Goal: Task Accomplishment & Management: Manage account settings

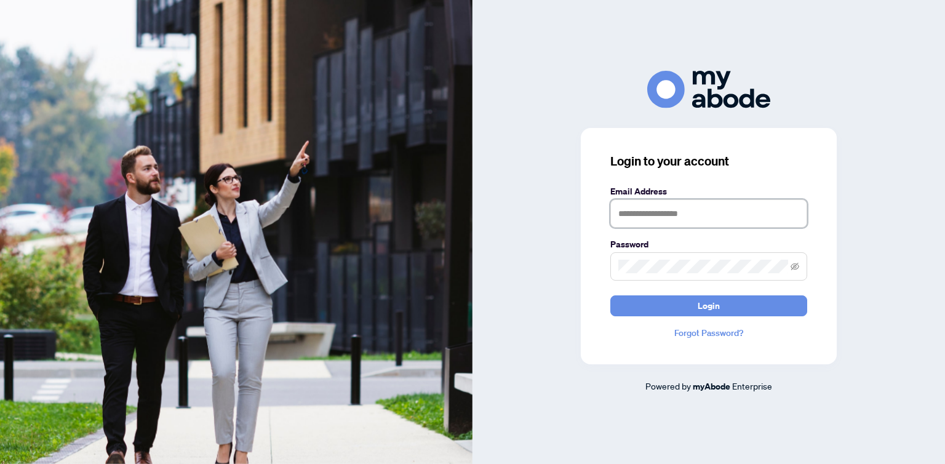
click at [654, 212] on input "text" at bounding box center [708, 213] width 197 height 28
type input "**********"
click at [615, 271] on span at bounding box center [708, 266] width 197 height 28
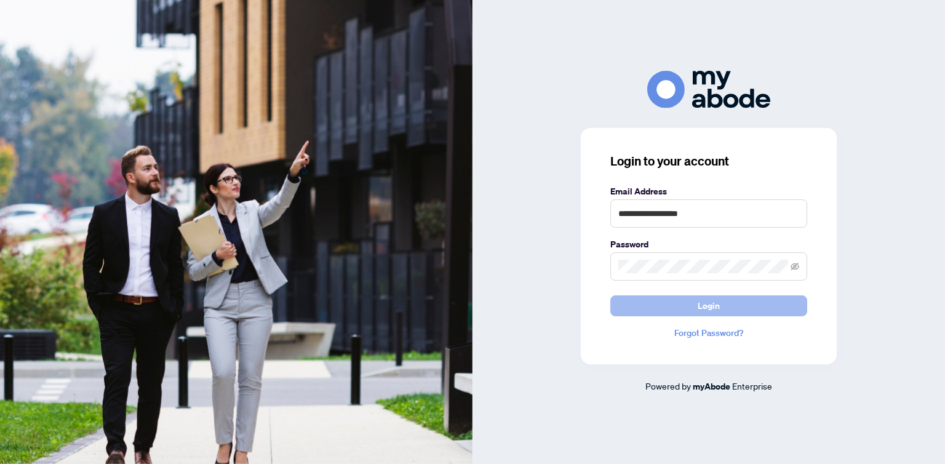
click at [662, 306] on button "Login" at bounding box center [708, 305] width 197 height 21
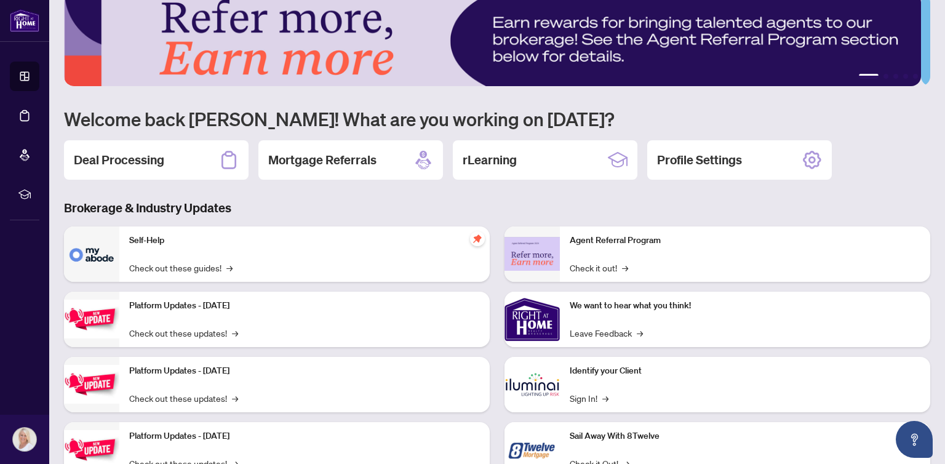
scroll to position [62, 0]
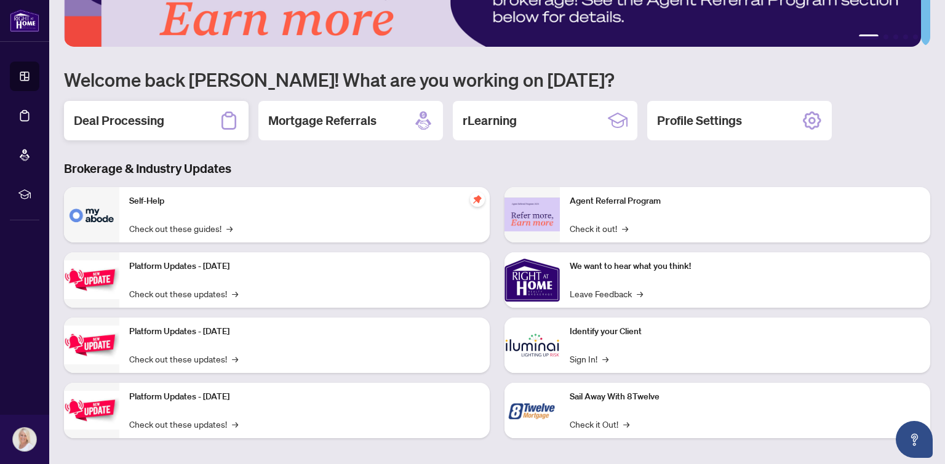
click at [118, 121] on h2 "Deal Processing" at bounding box center [119, 120] width 90 height 17
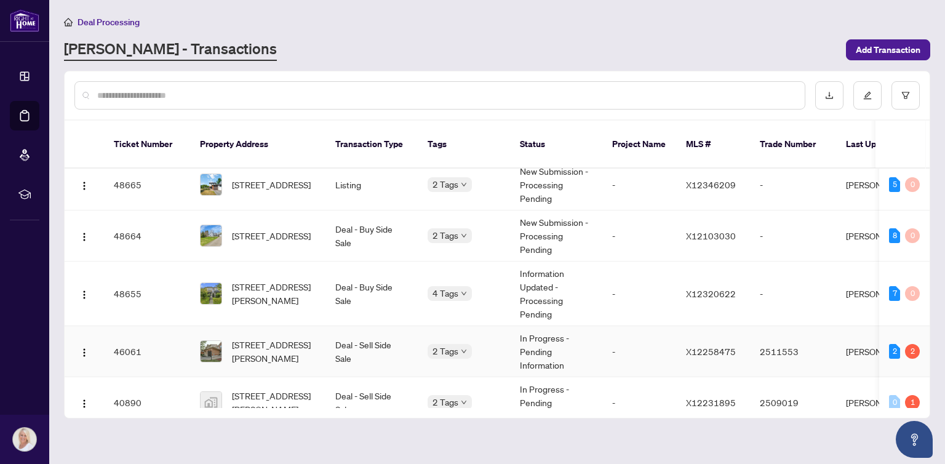
scroll to position [123, 0]
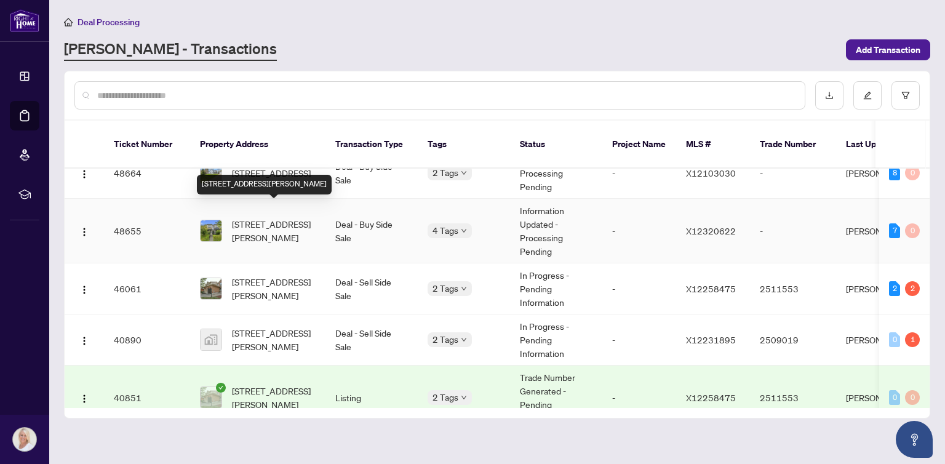
click at [259, 217] on span "[STREET_ADDRESS][PERSON_NAME]" at bounding box center [274, 230] width 84 height 27
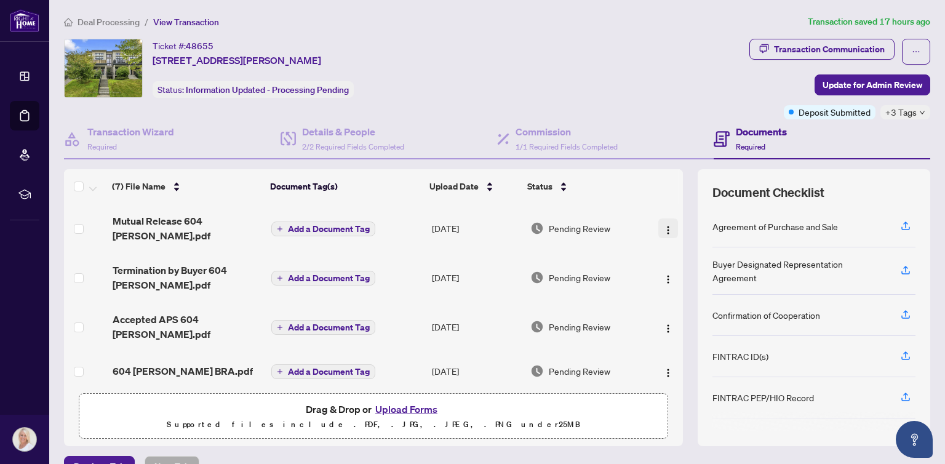
click at [663, 225] on img "button" at bounding box center [668, 230] width 10 height 10
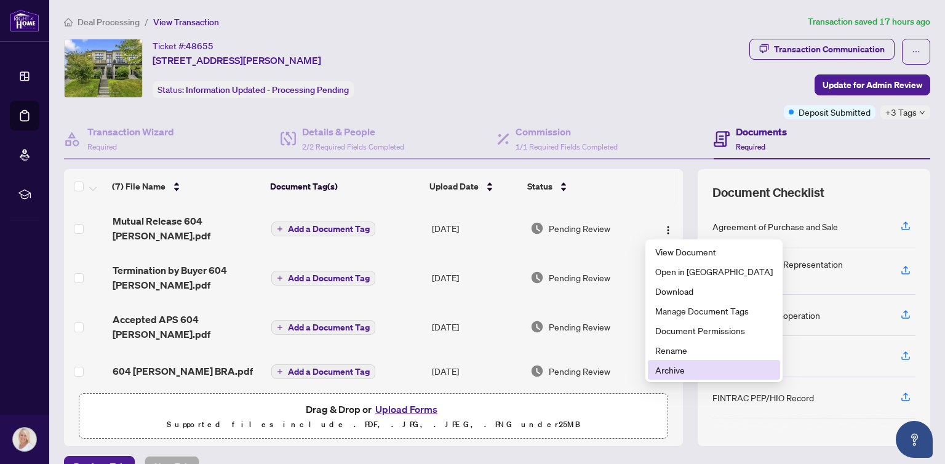
click at [665, 372] on span "Archive" at bounding box center [714, 370] width 118 height 14
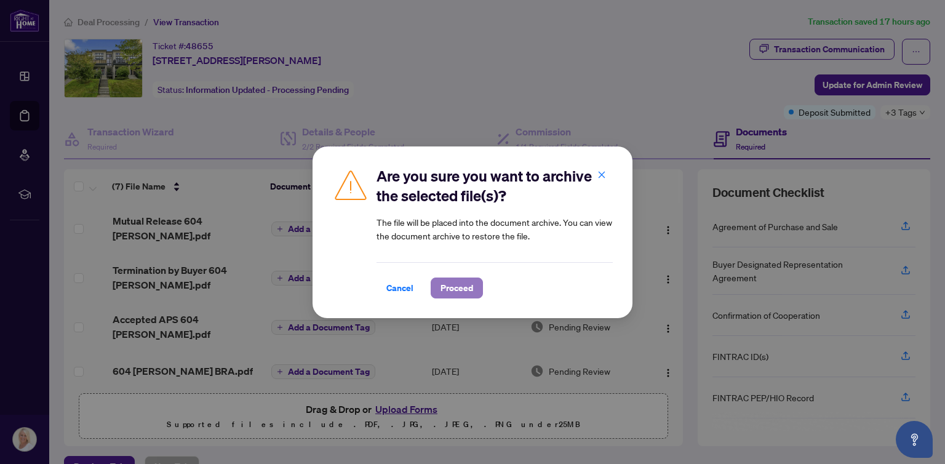
click at [450, 285] on span "Proceed" at bounding box center [457, 288] width 33 height 20
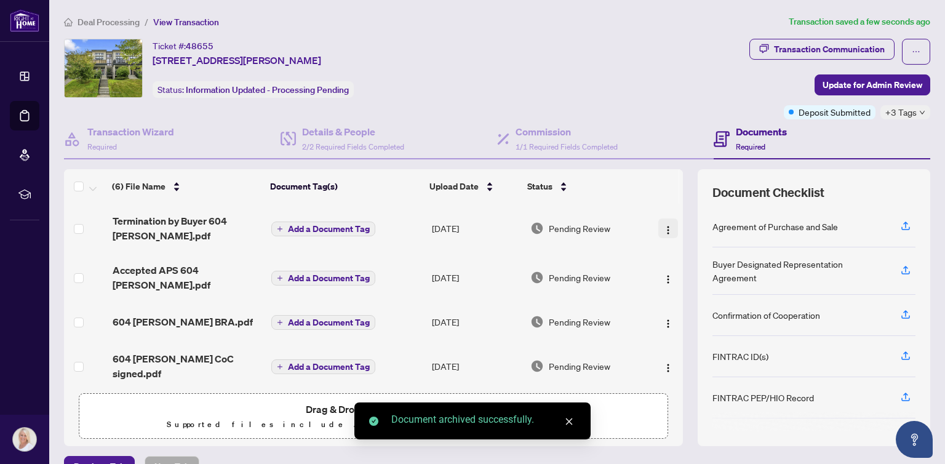
click at [663, 225] on img "button" at bounding box center [668, 230] width 10 height 10
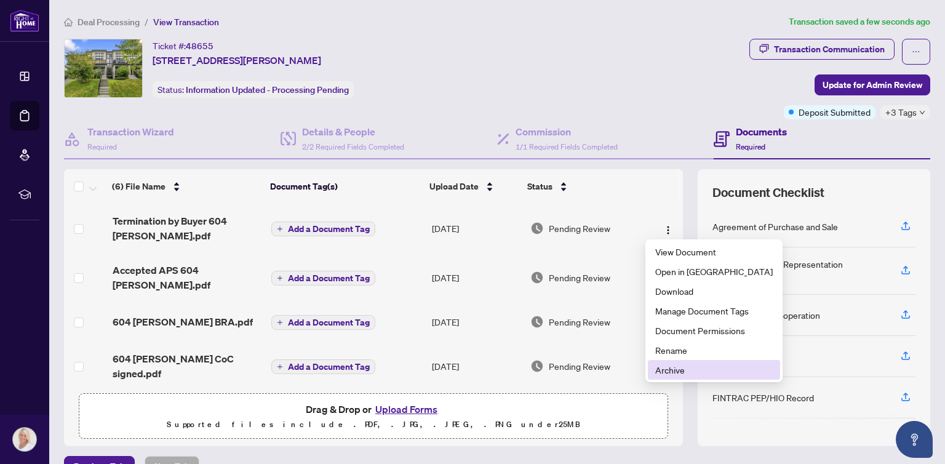
click at [667, 370] on span "Archive" at bounding box center [714, 370] width 118 height 14
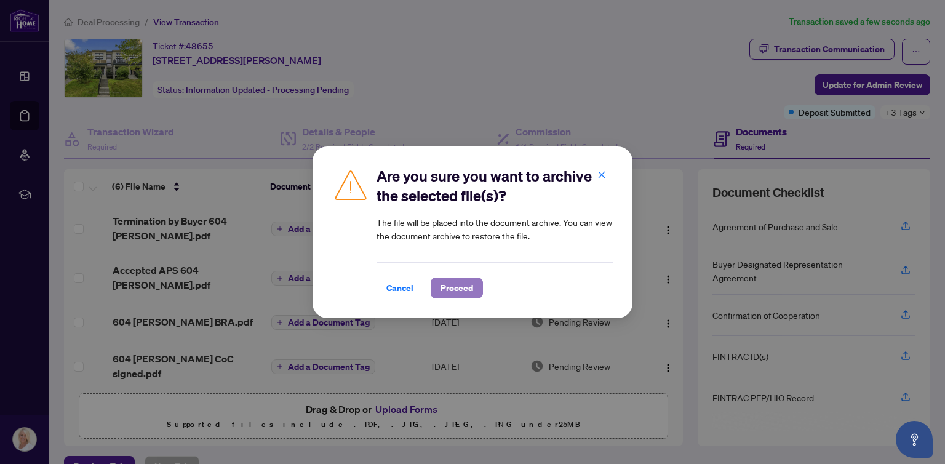
click at [453, 288] on span "Proceed" at bounding box center [457, 288] width 33 height 20
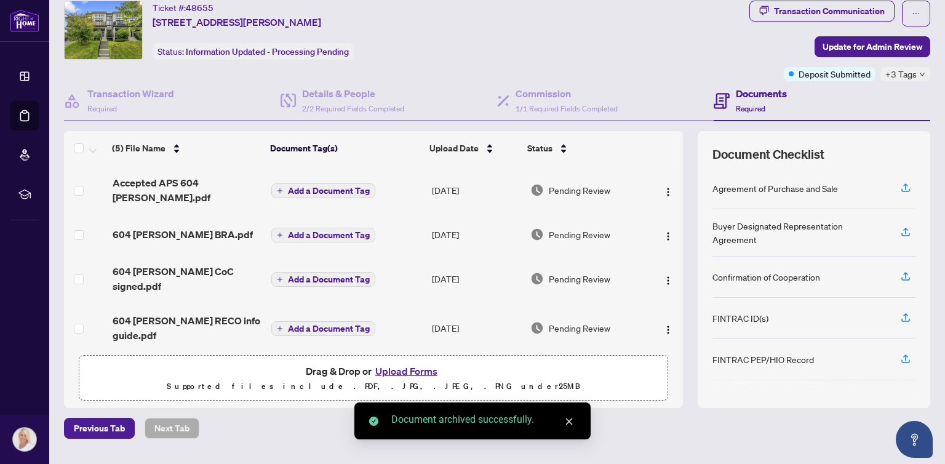
scroll to position [69, 0]
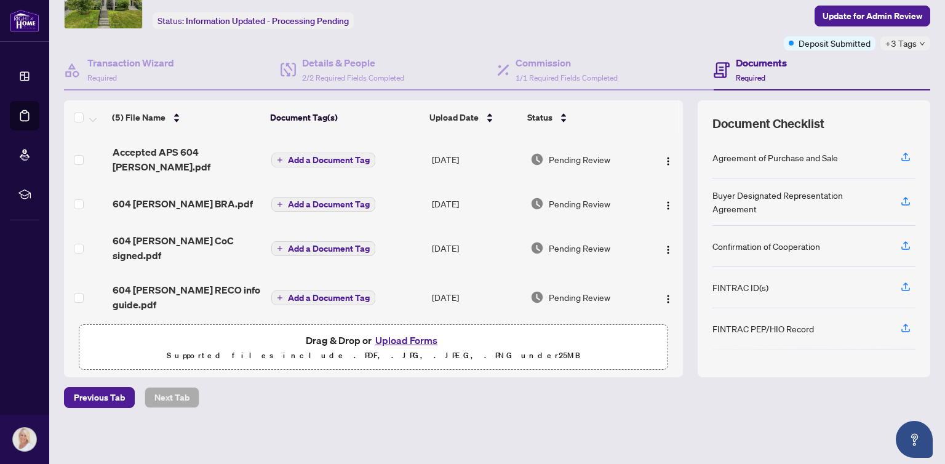
click at [411, 335] on button "Upload Forms" at bounding box center [407, 340] width 70 height 16
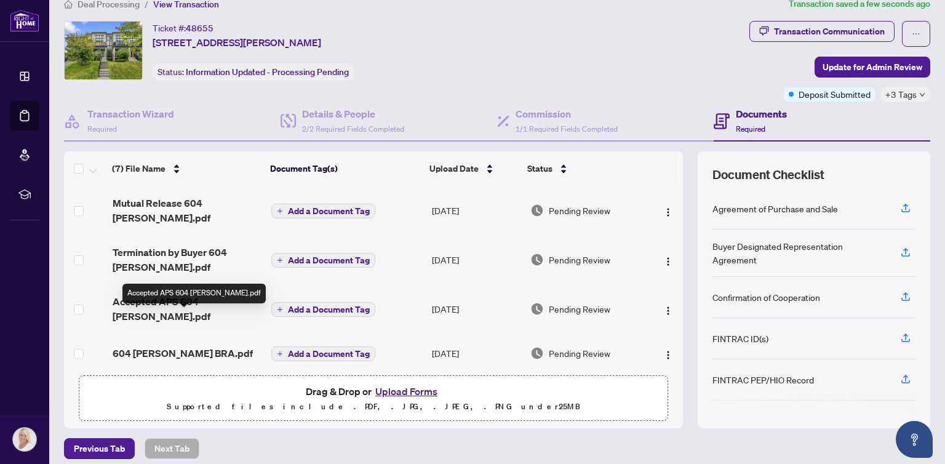
scroll to position [0, 0]
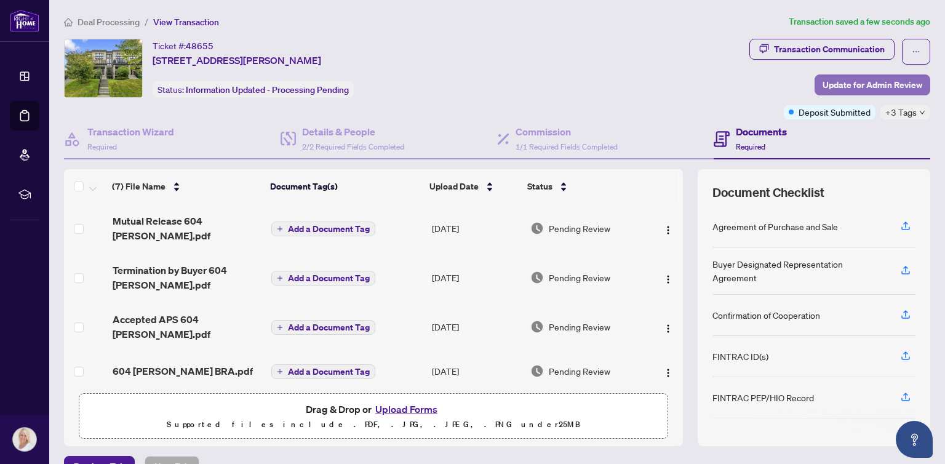
click at [849, 82] on span "Update for Admin Review" at bounding box center [873, 85] width 100 height 20
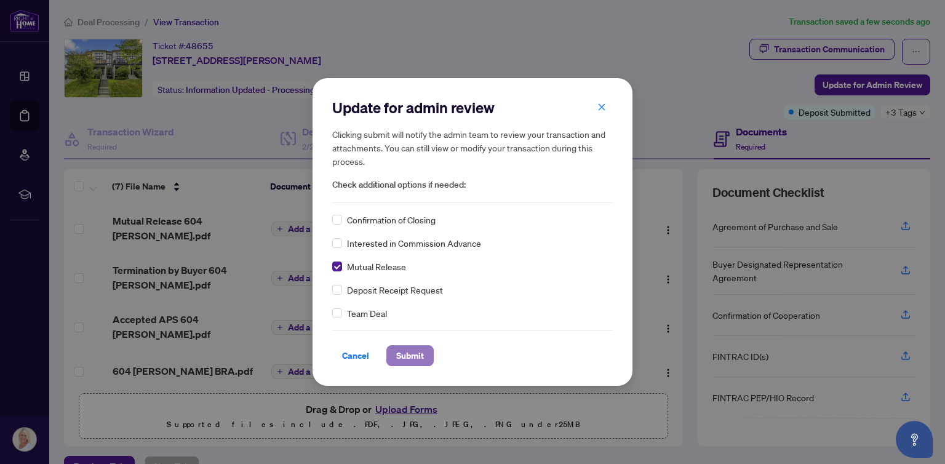
click at [412, 356] on span "Submit" at bounding box center [410, 356] width 28 height 20
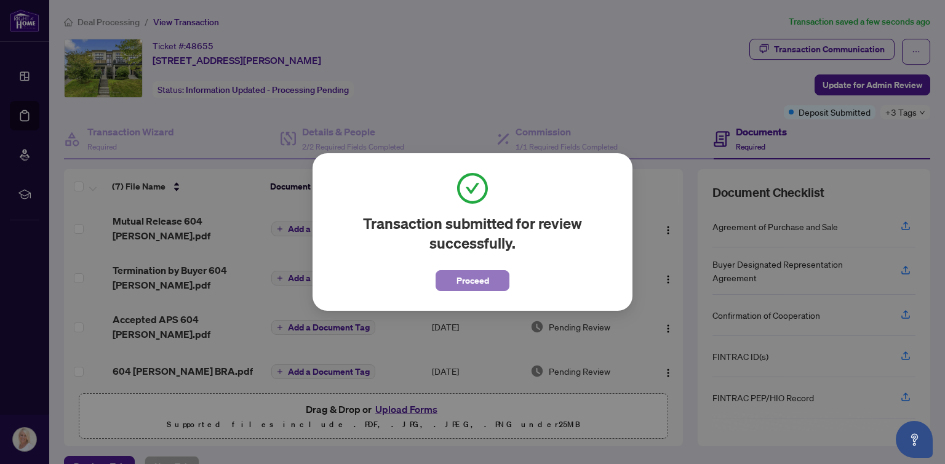
click at [475, 279] on span "Proceed" at bounding box center [473, 281] width 33 height 20
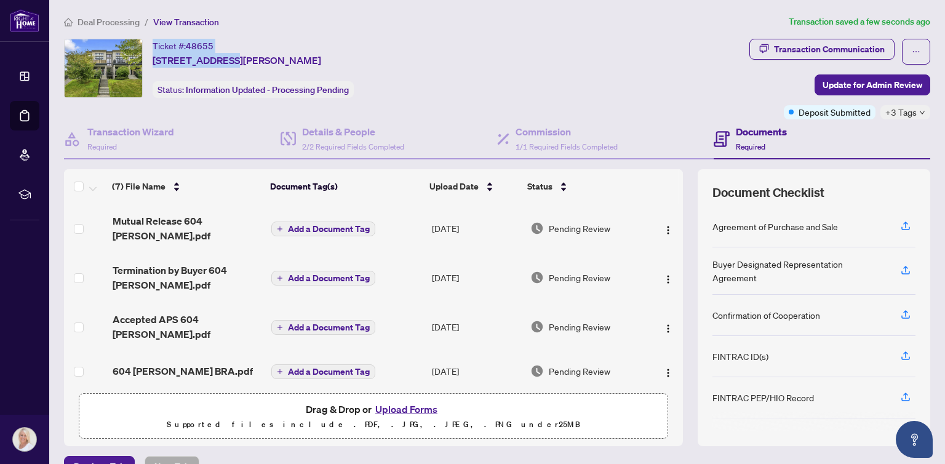
drag, startPoint x: 225, startPoint y: 45, endPoint x: 155, endPoint y: 50, distance: 70.3
click at [155, 50] on div "Ticket #: 48655 [STREET_ADDRESS][PERSON_NAME]" at bounding box center [237, 53] width 169 height 29
click at [262, 39] on div "Ticket #: 48655 [STREET_ADDRESS][PERSON_NAME]" at bounding box center [237, 53] width 169 height 29
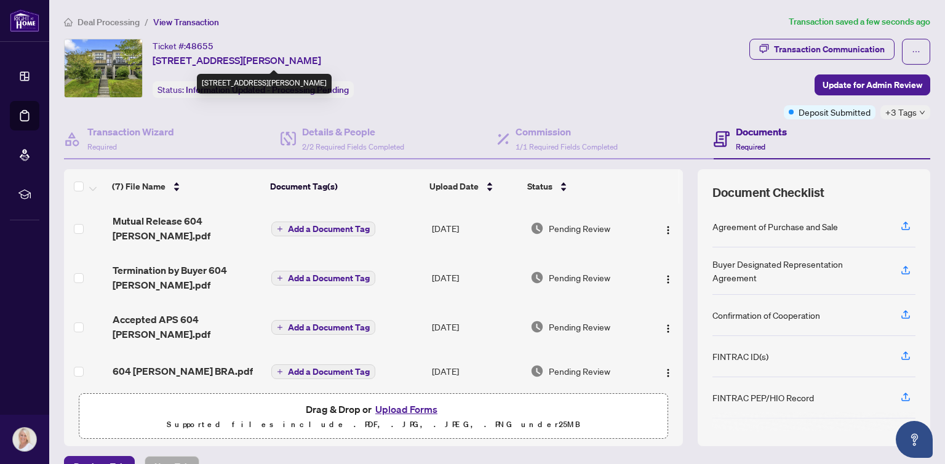
drag, startPoint x: 399, startPoint y: 62, endPoint x: 193, endPoint y: 60, distance: 205.6
click at [193, 60] on div "Ticket #: 48655 [STREET_ADDRESS][PERSON_NAME] Status: Information Updated - Pro…" at bounding box center [404, 68] width 681 height 59
click at [502, 60] on div "Ticket #: 48655 [STREET_ADDRESS][PERSON_NAME] Status: Information Updated - Pro…" at bounding box center [404, 68] width 681 height 59
drag, startPoint x: 391, startPoint y: 57, endPoint x: 153, endPoint y: 39, distance: 238.8
click at [153, 39] on div "Ticket #: 48655 [STREET_ADDRESS][PERSON_NAME] Status: Information Updated - Pro…" at bounding box center [404, 68] width 681 height 59
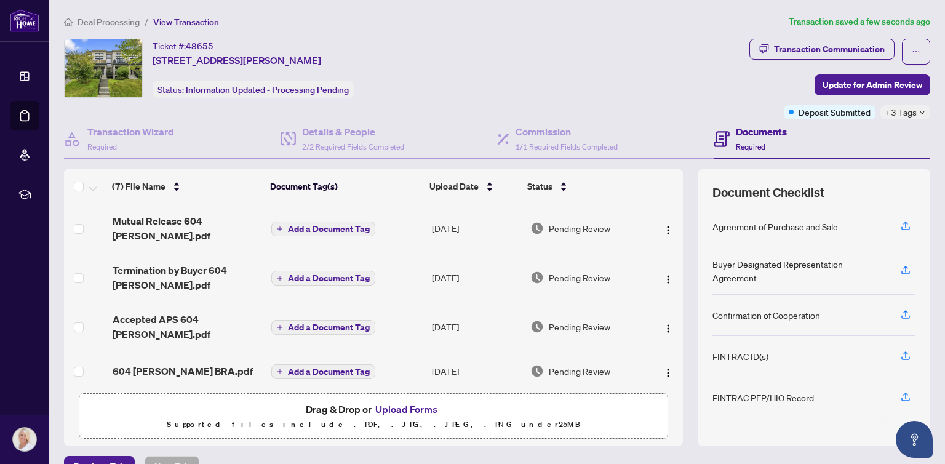
copy div "Ticket #: 48655 [STREET_ADDRESS][PERSON_NAME]"
